Goal: Task Accomplishment & Management: Complete application form

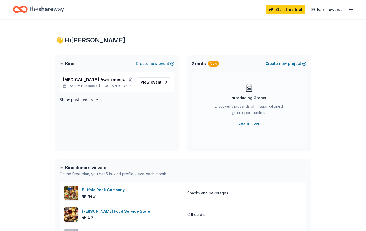
click at [159, 64] on button "Create new event" at bounding box center [155, 64] width 39 height 6
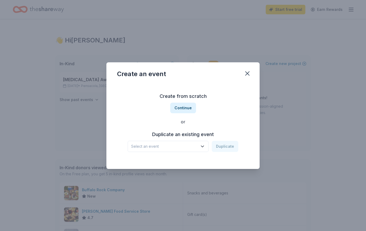
click at [189, 110] on button "Continue" at bounding box center [183, 108] width 26 height 11
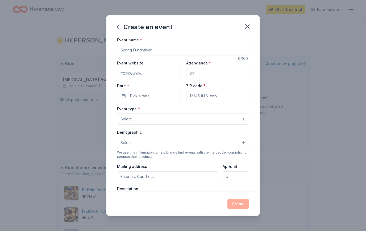
click at [179, 49] on input "Event name *" at bounding box center [183, 50] width 132 height 11
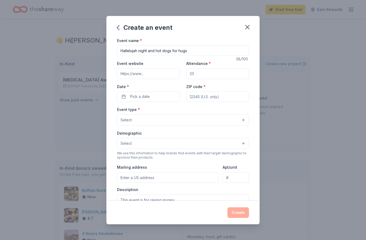
type input "Hallelujah night and hot dogs for hugs"
click at [225, 72] on input "Attendance *" at bounding box center [217, 73] width 63 height 11
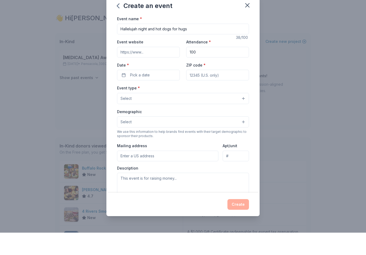
type input "100"
click at [162, 92] on button "Pick a date" at bounding box center [148, 97] width 63 height 11
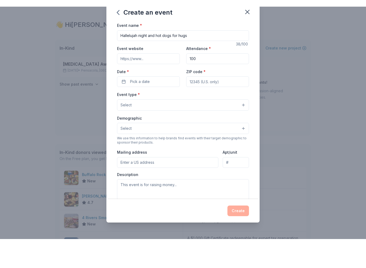
scroll to position [22, 0]
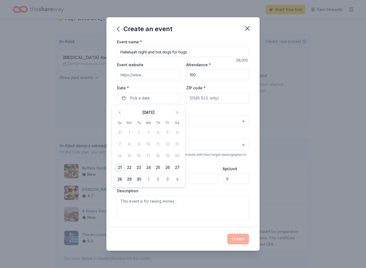
click at [177, 113] on button "Go to next month" at bounding box center [176, 112] width 7 height 7
click at [150, 180] on button "29" at bounding box center [148, 179] width 10 height 10
click at [235, 113] on div "Event type * Select" at bounding box center [183, 117] width 132 height 19
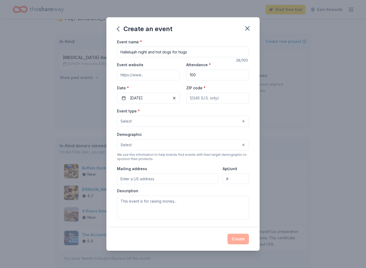
click at [245, 126] on button "Select" at bounding box center [183, 121] width 132 height 11
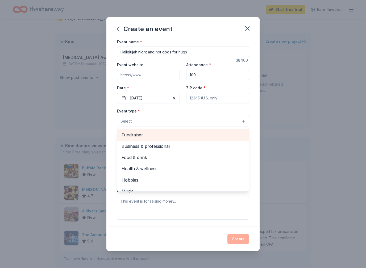
scroll to position [0, 0]
click at [143, 134] on span "Fundraiser" at bounding box center [182, 134] width 123 height 7
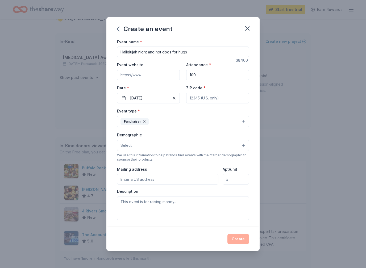
click at [244, 145] on button "Select" at bounding box center [183, 145] width 132 height 11
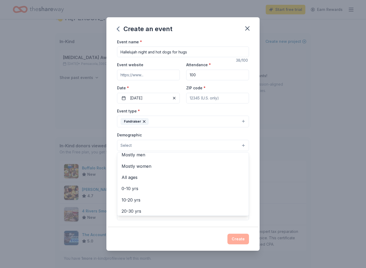
scroll to position [20, 0]
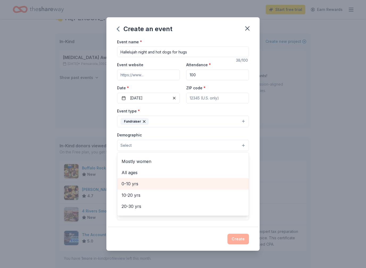
click at [208, 185] on span "0-10 yrs" at bounding box center [182, 183] width 123 height 7
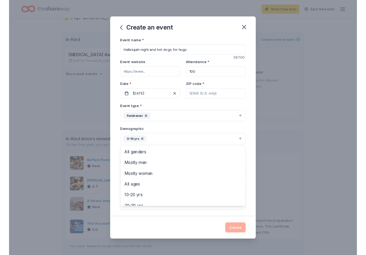
scroll to position [0, 0]
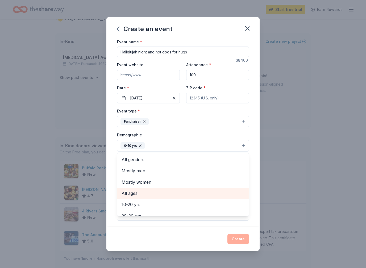
click at [204, 193] on span "All ages" at bounding box center [182, 193] width 123 height 7
click at [146, 192] on span "10-20 yrs" at bounding box center [182, 193] width 123 height 7
click at [192, 145] on icon "button" at bounding box center [194, 145] width 4 height 4
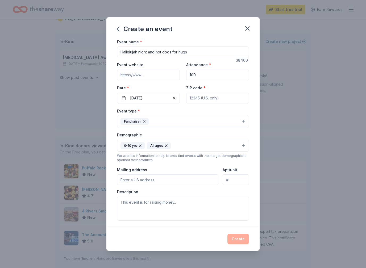
click at [141, 143] on div "0-10 yrs" at bounding box center [132, 145] width 24 height 7
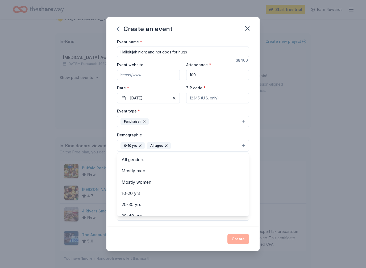
click at [138, 146] on icon "button" at bounding box center [140, 145] width 4 height 4
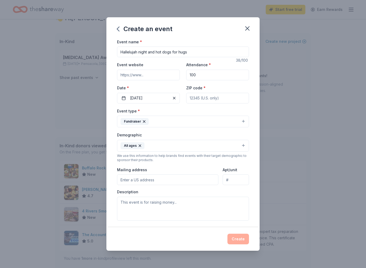
click at [200, 177] on input "Mailing address" at bounding box center [167, 179] width 101 height 11
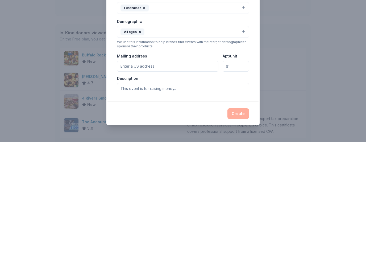
type input "32526"
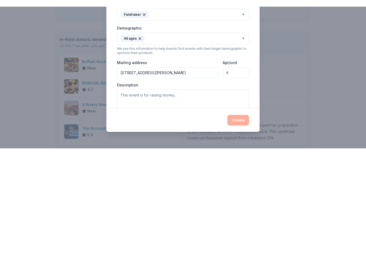
scroll to position [135, 0]
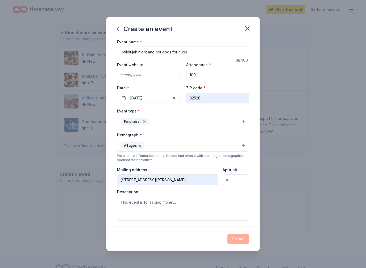
type input "6550 North Palafox Street, Pensacola, FL, 32503"
click at [224, 211] on textarea at bounding box center [183, 209] width 132 height 24
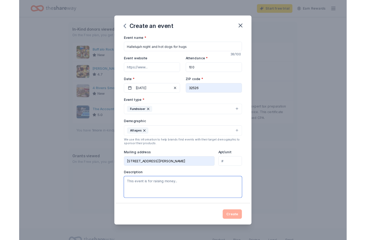
scroll to position [157, 0]
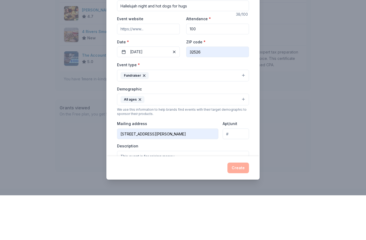
click at [173, 45] on input "Hallelujah night and hot dogs for hugs" at bounding box center [183, 50] width 132 height 11
click at [187, 45] on input "Hallelujah night and hot dogs for hugs" at bounding box center [183, 50] width 132 height 11
click at [144, 45] on input "Hallelujah night and Hugs for Hot dogs" at bounding box center [183, 50] width 132 height 11
click at [143, 45] on input "Hallelujah night and Hugs for Hot dogs" at bounding box center [183, 50] width 132 height 11
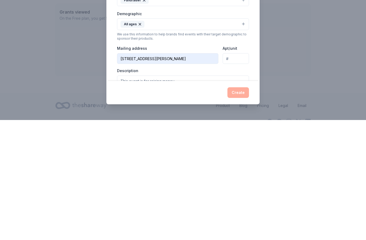
scroll to position [189, 0]
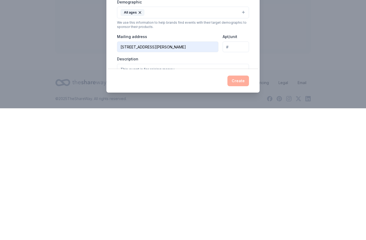
type input "Hallelujah Night and Hugs for Hot dogs"
click at [214, 188] on div "Description" at bounding box center [183, 203] width 132 height 31
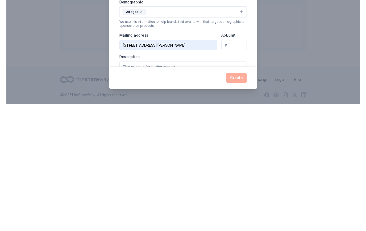
scroll to position [197, 0]
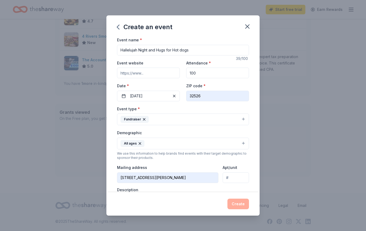
click at [209, 150] on button "All ages" at bounding box center [183, 144] width 132 height 12
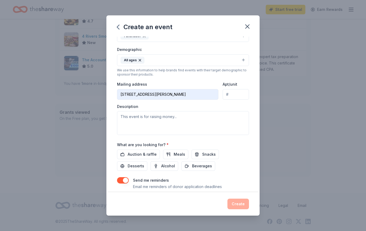
scroll to position [88, 0]
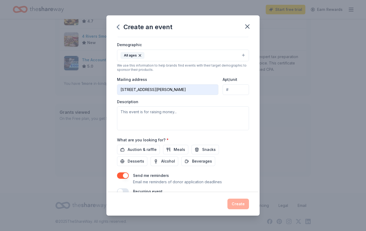
click at [178, 151] on span "Meals" at bounding box center [179, 150] width 11 height 6
click at [208, 149] on span "Snacks" at bounding box center [209, 150] width 14 height 6
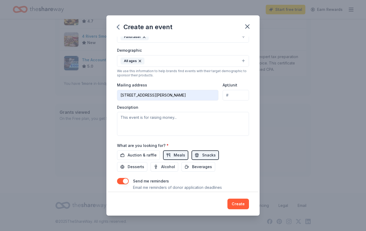
scroll to position [97, 0]
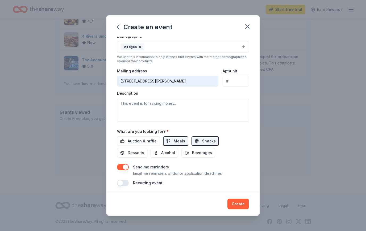
click at [125, 182] on button "button" at bounding box center [123, 183] width 12 height 6
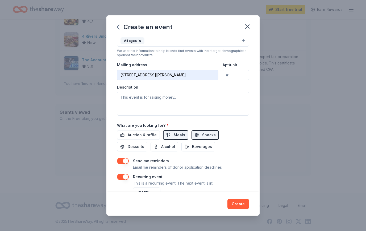
scroll to position [101, 0]
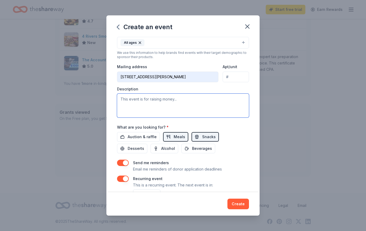
click at [195, 104] on textarea at bounding box center [183, 106] width 132 height 24
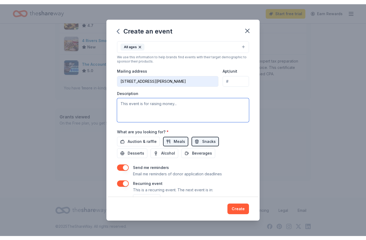
scroll to position [189, 0]
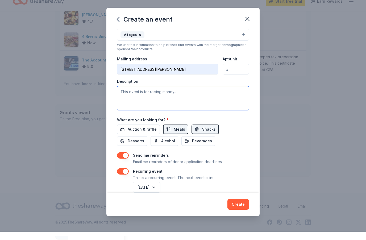
click at [191, 94] on textarea at bounding box center [183, 106] width 132 height 24
paste textarea "🎃 HALLELUJAH NIGHT + HUGS FOR HOTDOGS A Youth Ministry Fundraiser 📅 Wednesday, …"
click at [128, 94] on textarea "🎃 HALLELUJAH NIGHT + HUGS FOR HOTDOGS A Youth Ministry Fundraiser 📅 Wednesday, …" at bounding box center [183, 106] width 132 height 24
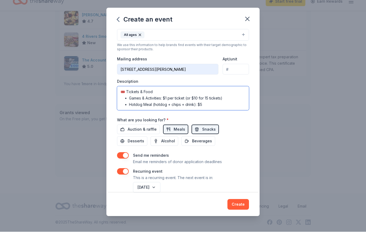
scroll to position [115, 0]
type textarea "HALLELUJAH NIGHT + HUGS FOR HOTDOGS A Youth Ministry Fundraiser 📅 [DATE] 🕕 6:00…"
click at [257, 87] on div "Event name * Hallelujah Night and Hugs for Hot dogs 39 /100 Event website Atten…" at bounding box center [182, 118] width 153 height 163
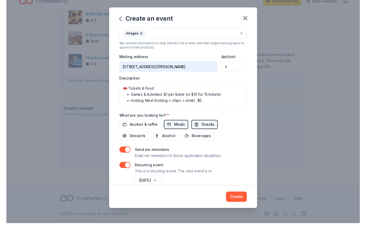
scroll to position [197, 0]
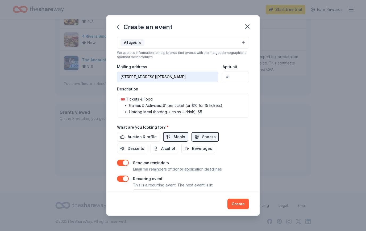
click at [240, 202] on button "Create" at bounding box center [238, 204] width 22 height 11
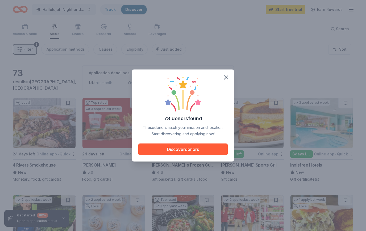
click at [205, 152] on button "Discover donors" at bounding box center [182, 150] width 89 height 12
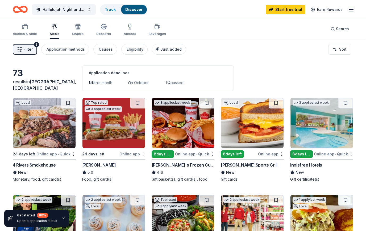
click at [99, 47] on div "Causes" at bounding box center [106, 49] width 14 height 6
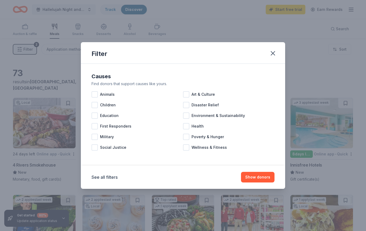
click at [98, 105] on div at bounding box center [94, 105] width 6 height 6
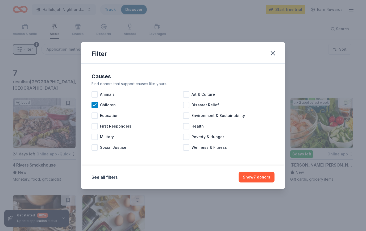
click at [94, 117] on div at bounding box center [94, 116] width 6 height 6
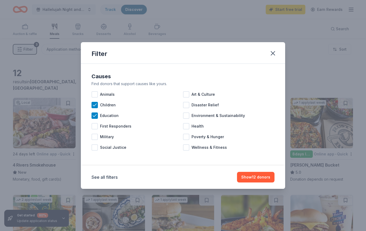
click at [257, 179] on button "Show 12 donors" at bounding box center [255, 177] width 37 height 11
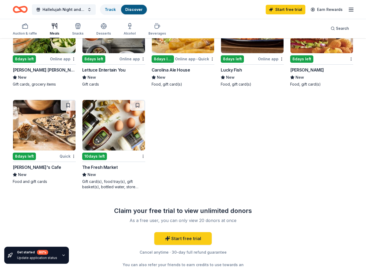
scroll to position [192, 0]
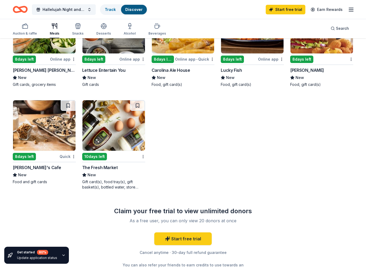
click at [128, 126] on img at bounding box center [113, 125] width 62 height 50
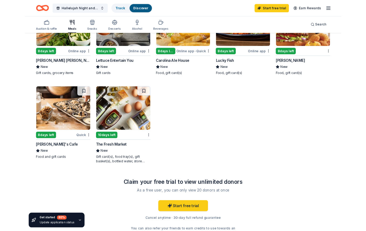
scroll to position [207, 0]
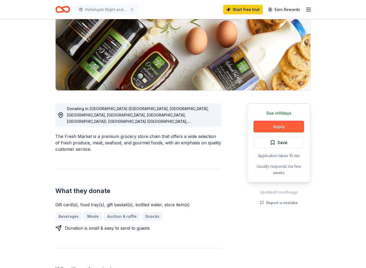
scroll to position [71, 0]
click at [294, 126] on button "Apply" at bounding box center [278, 127] width 50 height 12
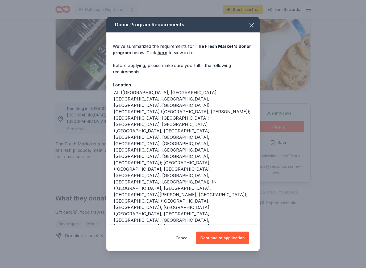
click at [236, 231] on button "Continue to application" at bounding box center [222, 237] width 53 height 13
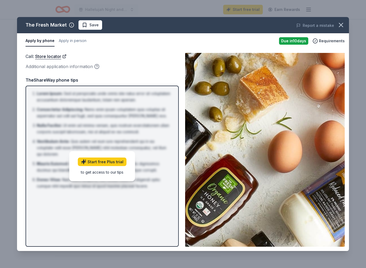
click at [158, 119] on li "Consectetur Adipiscing : Nemo enim ipsam voluptatem quia voluptas sit aspernatu…" at bounding box center [104, 112] width 134 height 13
click at [297, 42] on div "Due in 10 days" at bounding box center [293, 40] width 29 height 7
click at [330, 41] on span "Requirements" at bounding box center [332, 41] width 26 height 6
click at [115, 170] on div "to get access to our tips" at bounding box center [102, 172] width 49 height 6
click at [116, 159] on link "Start free Plus trial" at bounding box center [102, 162] width 49 height 9
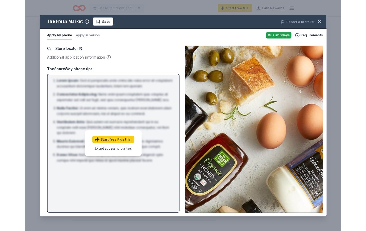
scroll to position [86, 0]
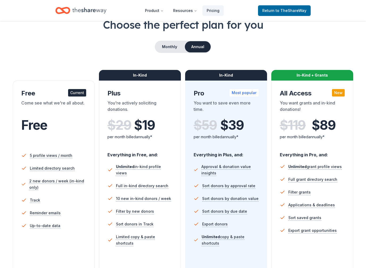
scroll to position [33, 0]
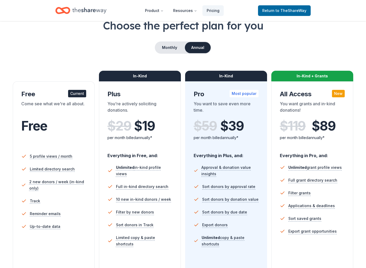
click at [168, 48] on button "Monthly" at bounding box center [169, 47] width 28 height 11
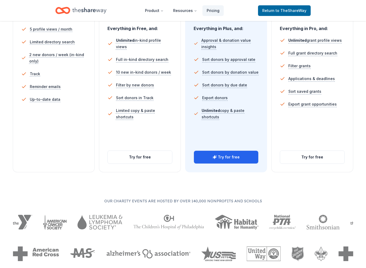
scroll to position [180, 0]
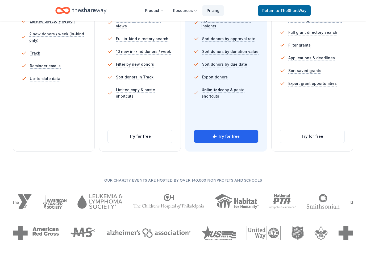
click at [328, 139] on button "Try for free" at bounding box center [312, 136] width 64 height 13
click at [323, 137] on button "Try for free" at bounding box center [312, 136] width 64 height 13
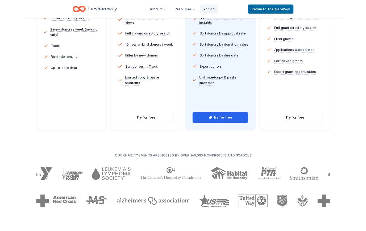
scroll to position [195, 0]
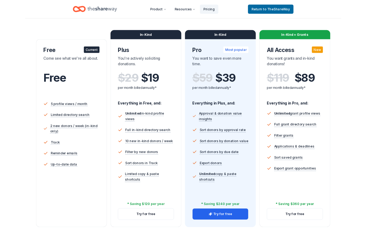
scroll to position [69, 0]
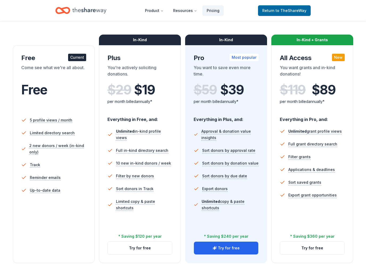
click at [149, 231] on button "Try for free" at bounding box center [140, 248] width 64 height 13
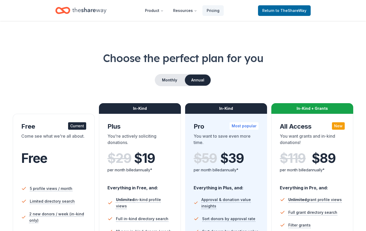
click at [174, 81] on button "Monthly" at bounding box center [169, 80] width 28 height 11
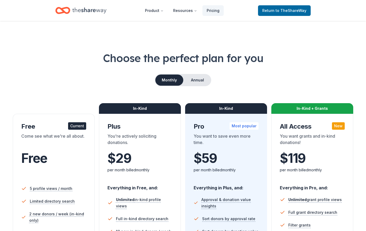
click at [157, 153] on div "$ 29 $" at bounding box center [139, 158] width 65 height 15
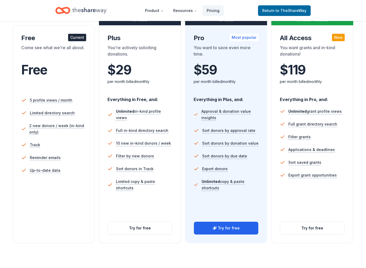
scroll to position [90, 0]
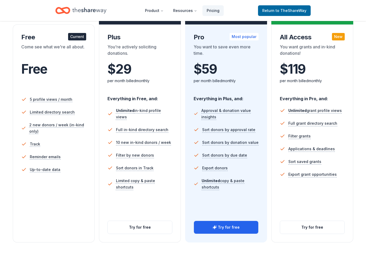
click at [148, 225] on button "Try for free" at bounding box center [140, 227] width 64 height 13
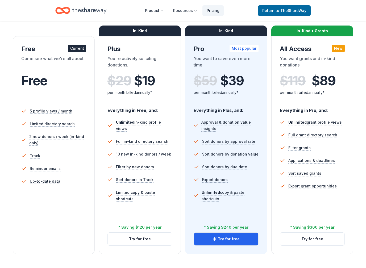
scroll to position [79, 0]
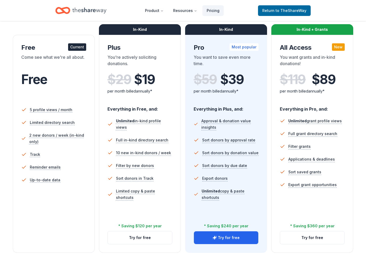
click at [301, 9] on span "to TheShareWay" at bounding box center [290, 10] width 31 height 5
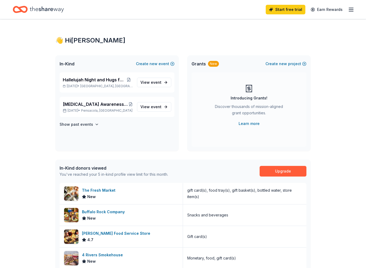
click at [294, 11] on link "Start free trial" at bounding box center [285, 10] width 40 height 10
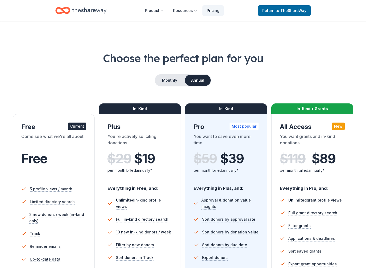
click at [290, 8] on span "Return to TheShareWay" at bounding box center [284, 10] width 44 height 6
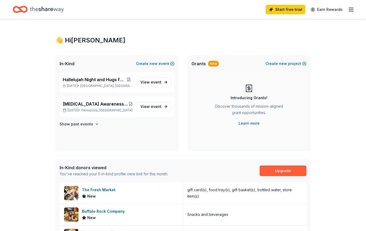
click at [294, 8] on link "Start free trial" at bounding box center [285, 10] width 40 height 10
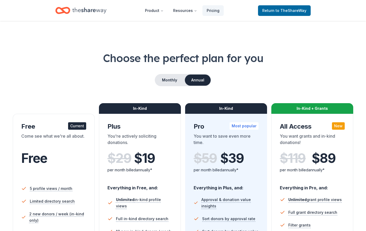
click at [143, 174] on div "$ 29 $ 19 per month billed annually*" at bounding box center [139, 165] width 65 height 29
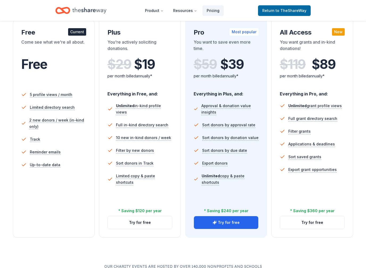
scroll to position [102, 0]
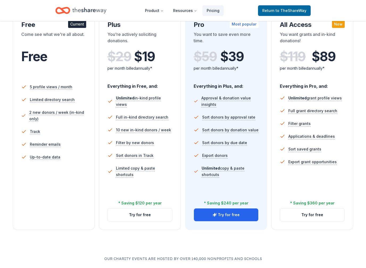
click at [150, 216] on button "Try for free" at bounding box center [140, 214] width 64 height 13
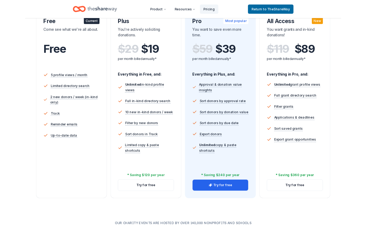
scroll to position [117, 0]
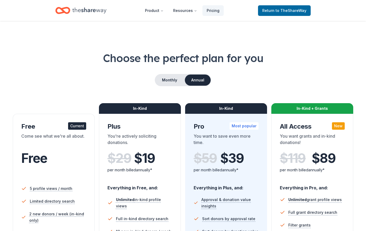
click at [146, 197] on span "Unlimited in-kind profile views" at bounding box center [144, 203] width 56 height 13
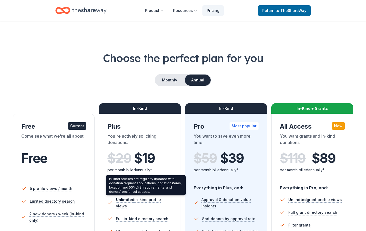
click at [174, 78] on button "Monthly" at bounding box center [169, 80] width 28 height 11
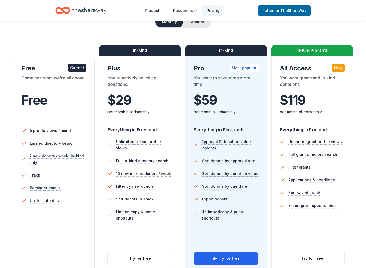
scroll to position [58, 0]
click at [150, 231] on button "Try for free" at bounding box center [140, 258] width 64 height 13
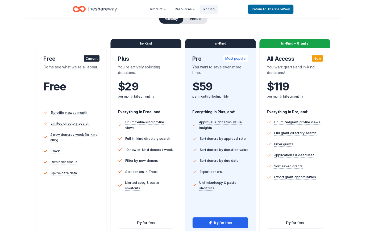
scroll to position [73, 0]
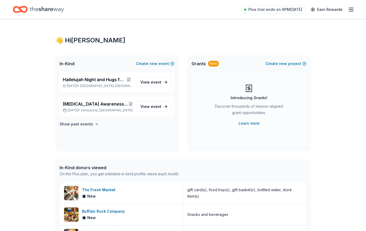
click at [195, 181] on div "In-Kind donors viewed On the Plus plan, you get unlimited in-kind profile views…" at bounding box center [182, 170] width 255 height 23
click at [293, 10] on span "Plus trial ends on 8PM[DATE]" at bounding box center [275, 9] width 54 height 6
click at [352, 10] on icon "button" at bounding box center [351, 9] width 6 height 6
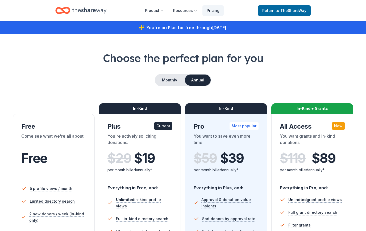
click at [297, 10] on span "to TheShareWay" at bounding box center [290, 10] width 31 height 5
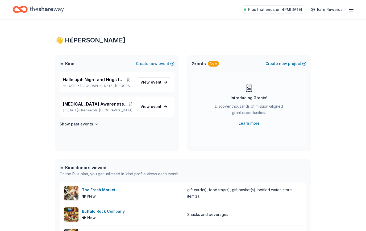
click at [164, 83] on link "View event" at bounding box center [154, 83] width 34 height 10
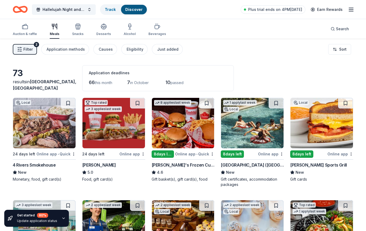
click at [26, 52] on span "Filter" at bounding box center [27, 49] width 9 height 6
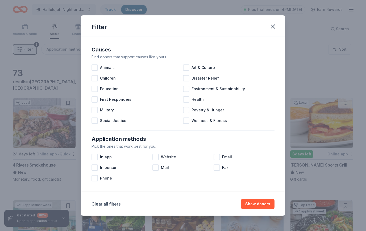
click at [159, 156] on div "Website" at bounding box center [182, 157] width 61 height 11
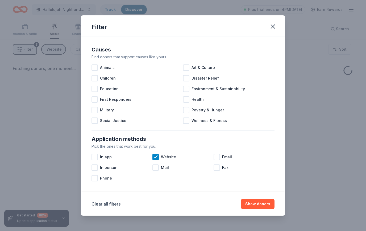
click at [218, 156] on div at bounding box center [216, 157] width 6 height 6
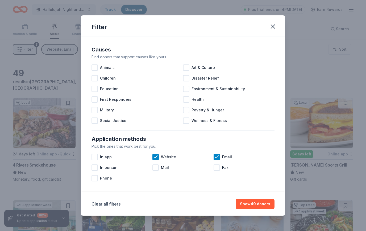
click at [94, 158] on div at bounding box center [94, 157] width 6 height 6
click at [260, 204] on button "Show 49 donors" at bounding box center [254, 204] width 39 height 11
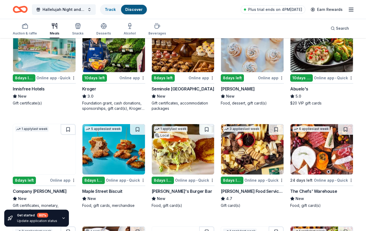
scroll to position [179, 0]
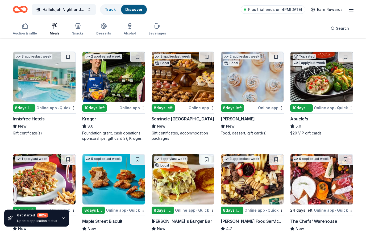
click at [111, 97] on img at bounding box center [113, 77] width 62 height 50
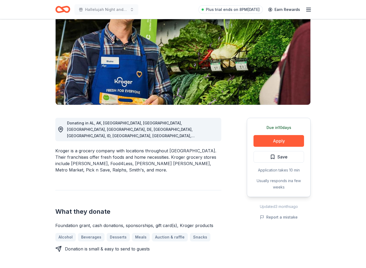
scroll to position [57, 0]
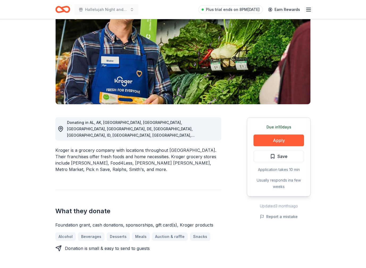
click at [291, 139] on button "Apply" at bounding box center [278, 141] width 50 height 12
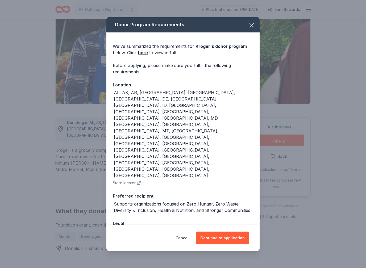
click at [231, 231] on button "Continue to application" at bounding box center [222, 237] width 53 height 13
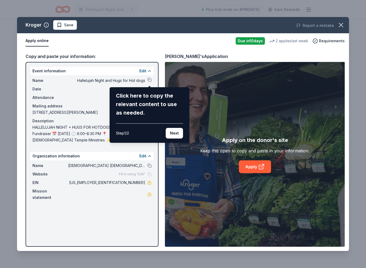
click at [175, 129] on button "Next" at bounding box center [174, 133] width 17 height 11
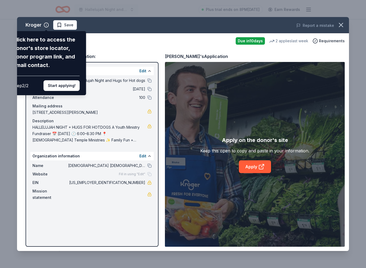
click at [64, 76] on div "Step 2 / 2 Start applying!" at bounding box center [46, 83] width 67 height 15
click at [66, 80] on button "Start applying!" at bounding box center [62, 85] width 36 height 11
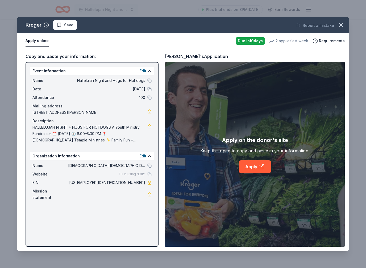
click at [263, 167] on icon at bounding box center [261, 166] width 6 height 6
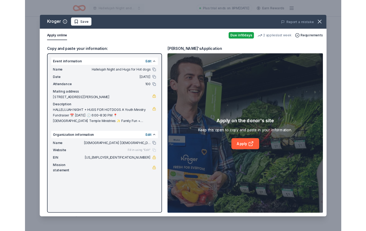
scroll to position [72, 0]
